Goal: Transaction & Acquisition: Purchase product/service

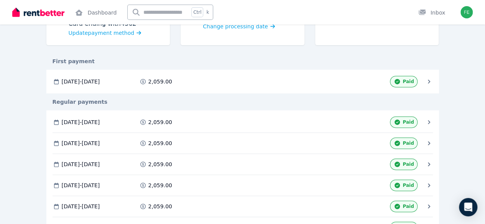
scroll to position [230, 0]
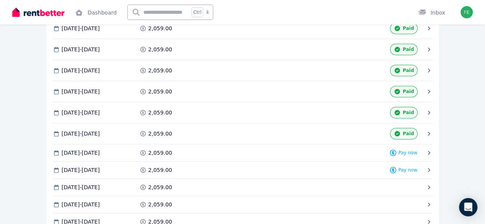
click at [0, 0] on span "Pay now" at bounding box center [0, 0] width 0 height 0
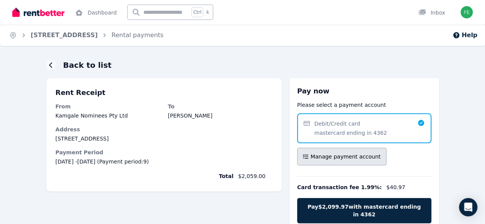
scroll to position [33, 0]
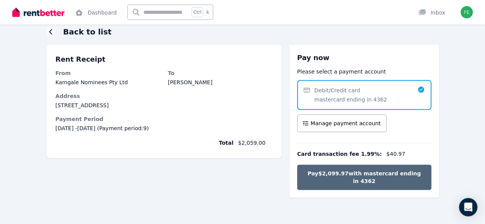
click at [353, 177] on button "Pay $2,099.97 with mastercard ending in 4362" at bounding box center [364, 177] width 134 height 25
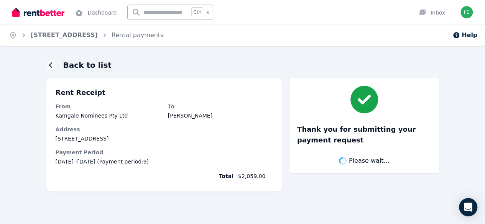
scroll to position [0, 0]
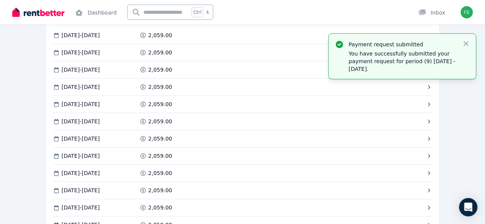
scroll to position [422, 0]
